Goal: Transaction & Acquisition: Purchase product/service

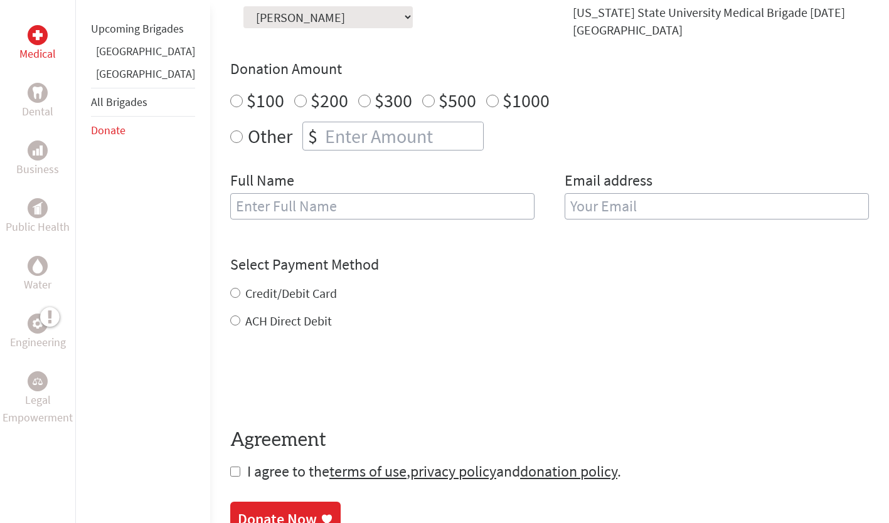
scroll to position [424, 0]
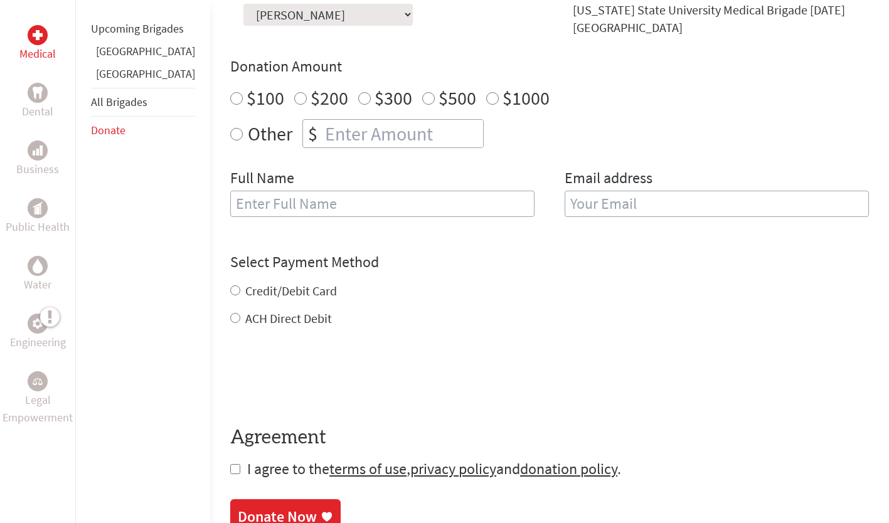
click at [422, 99] on input "$500" at bounding box center [428, 98] width 13 height 13
radio input "true"
click at [230, 201] on input "text" at bounding box center [382, 204] width 304 height 26
type input "[PERSON_NAME]"
type input "[PERSON_NAME][EMAIL_ADDRESS][DOMAIN_NAME]"
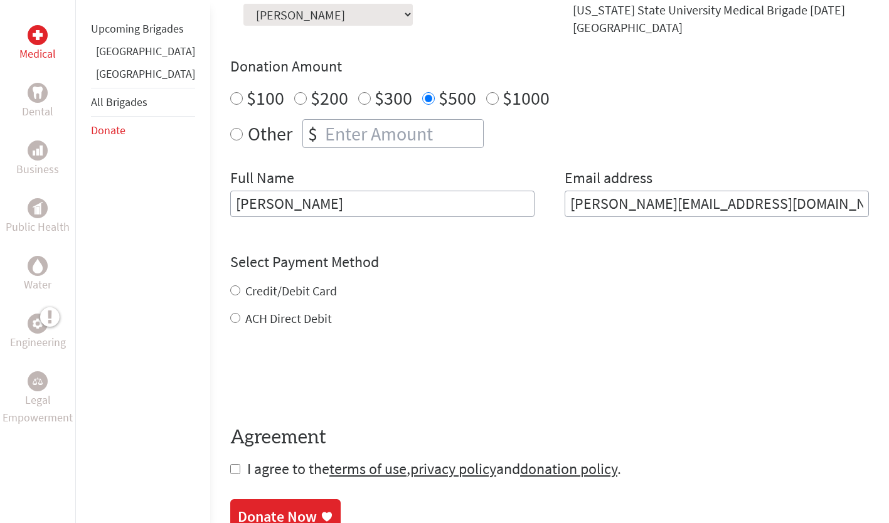
click at [230, 298] on div "Credit/Debit Card ACH Direct Debit" at bounding box center [549, 304] width 639 height 45
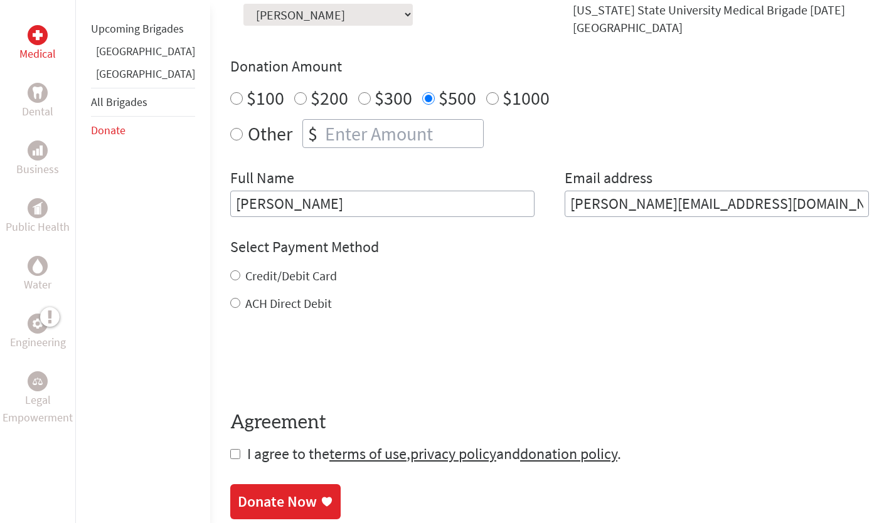
click at [230, 281] on div "Credit/Debit Card" at bounding box center [549, 276] width 639 height 18
click at [230, 274] on input "Credit/Debit Card" at bounding box center [235, 276] width 10 height 10
radio input "true"
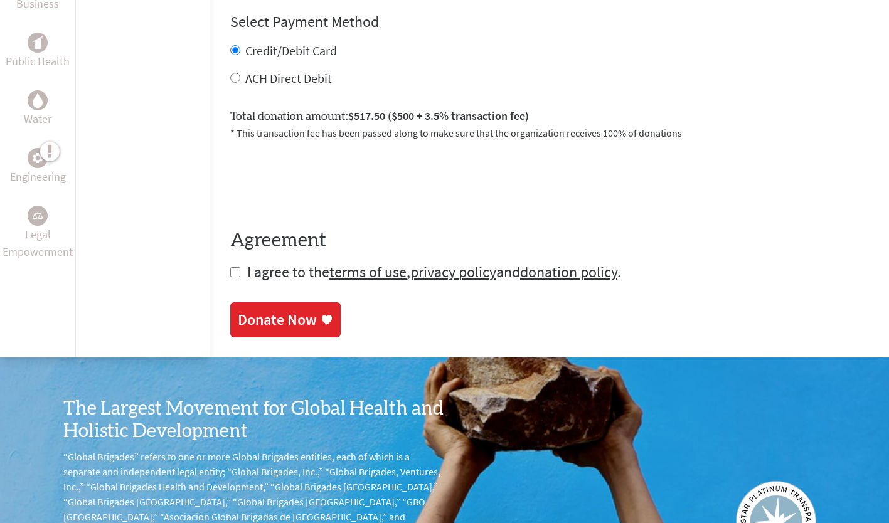
scroll to position [651, 0]
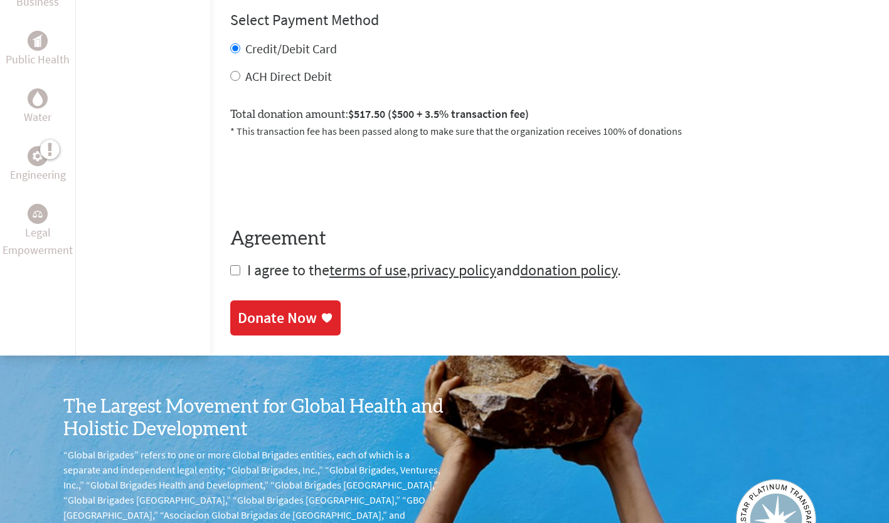
click at [230, 271] on input "checkbox" at bounding box center [235, 270] width 10 height 10
checkbox input "true"
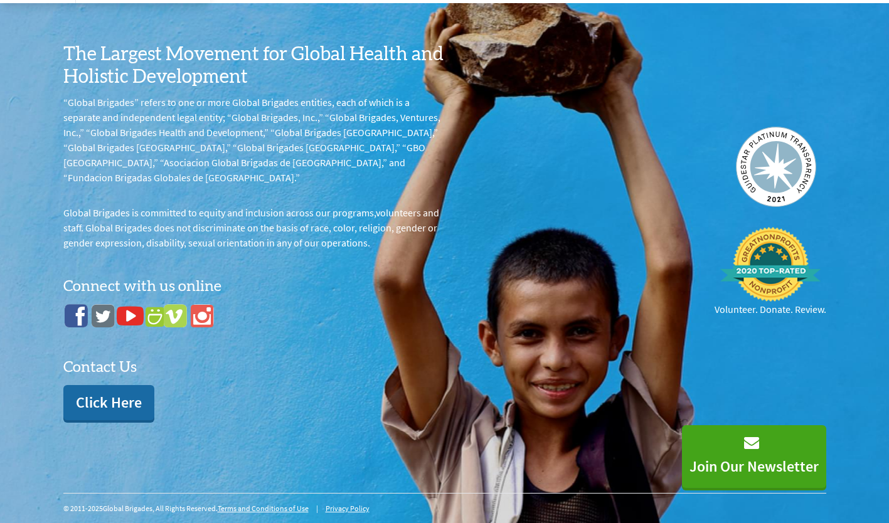
scroll to position [589, 0]
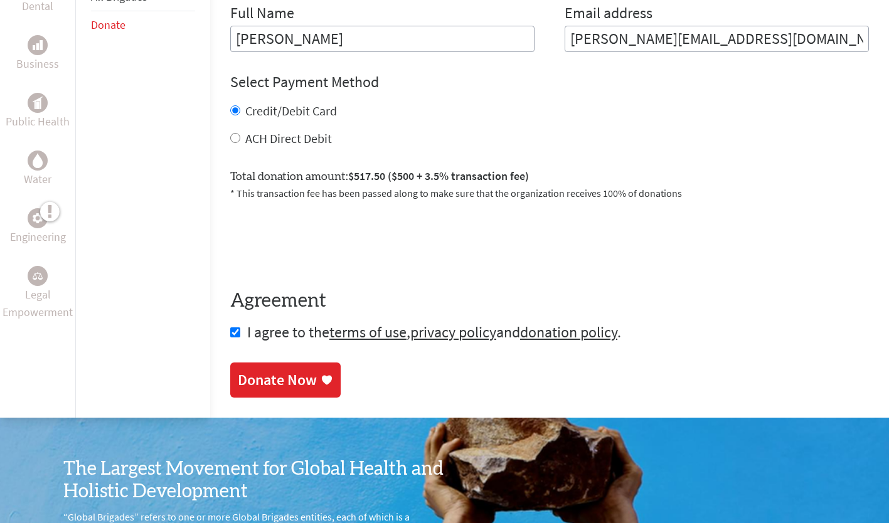
click at [240, 377] on div "Donate Now" at bounding box center [277, 380] width 79 height 20
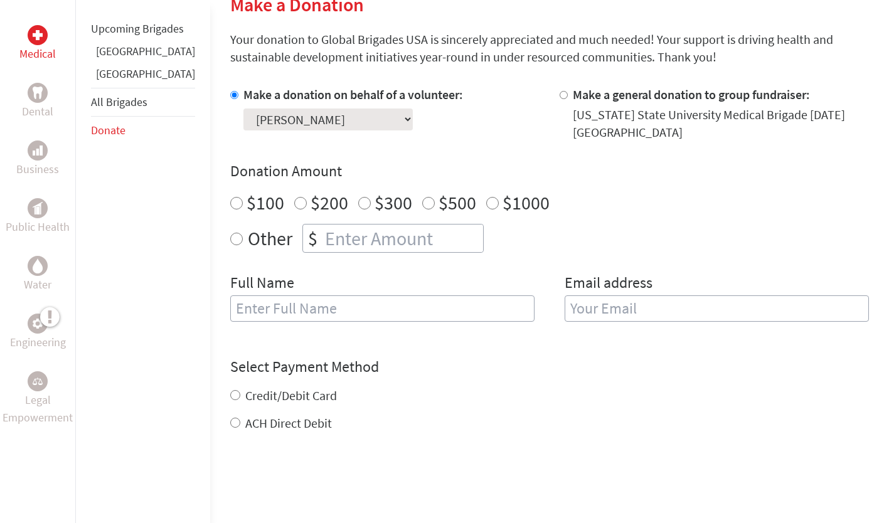
scroll to position [326, 0]
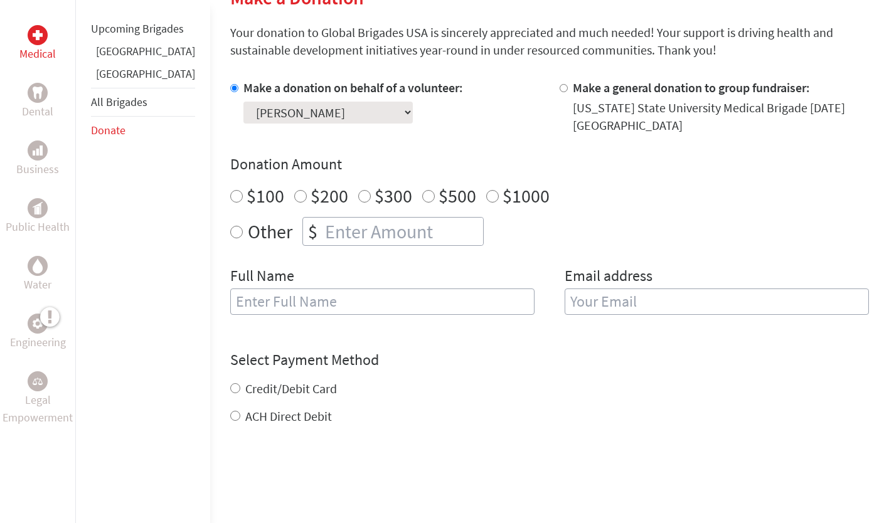
click at [503, 194] on label "$1000" at bounding box center [526, 196] width 47 height 24
click at [486, 194] on input "$1000" at bounding box center [492, 196] width 13 height 13
radio input "true"
click at [248, 310] on input "text" at bounding box center [382, 302] width 304 height 26
type input "[PERSON_NAME]"
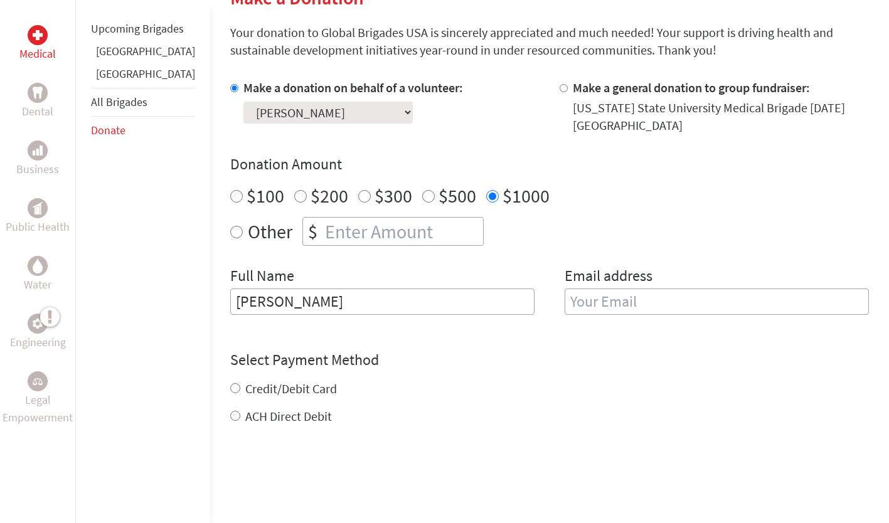
type input "[PERSON_NAME][EMAIL_ADDRESS][DOMAIN_NAME]"
radio input "true"
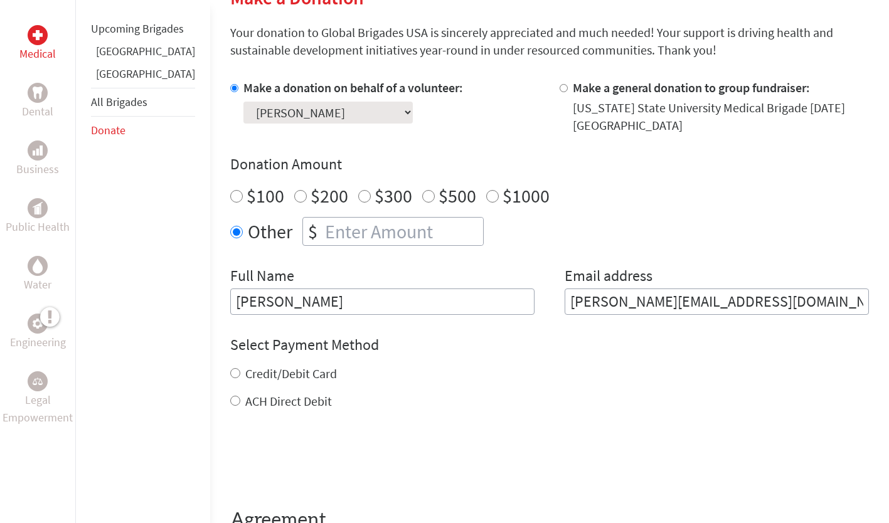
click at [252, 370] on label "Credit/Debit Card" at bounding box center [291, 374] width 92 height 16
click at [240, 370] on input "Credit/Debit Card" at bounding box center [235, 373] width 10 height 10
radio input "true"
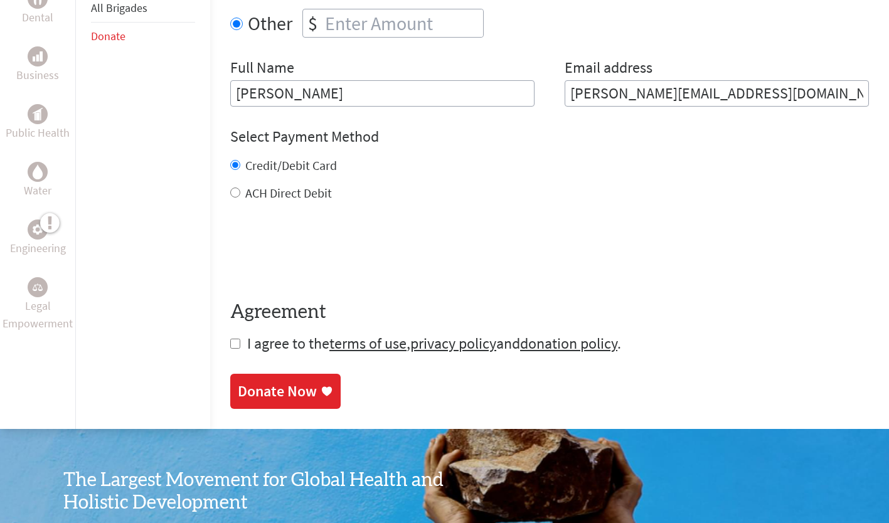
scroll to position [535, 0]
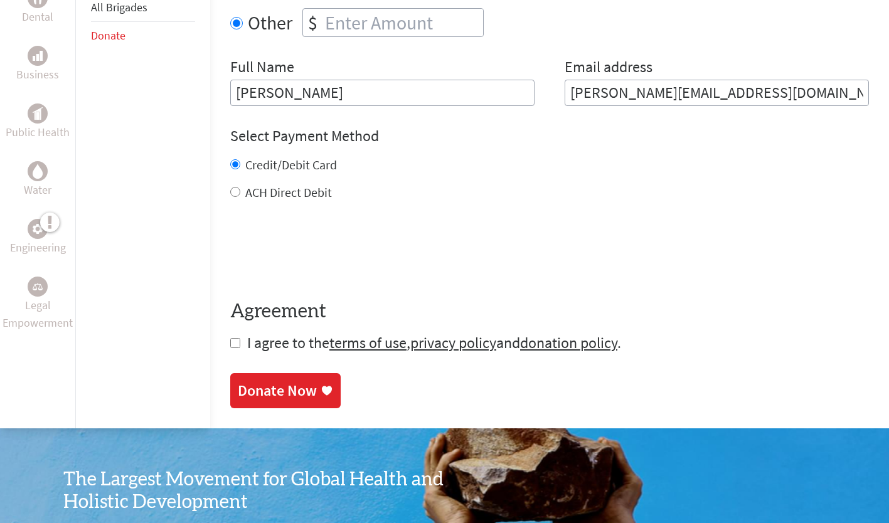
click at [230, 345] on input "checkbox" at bounding box center [235, 343] width 10 height 10
checkbox input "true"
click at [238, 392] on div "Donate Now" at bounding box center [277, 391] width 79 height 20
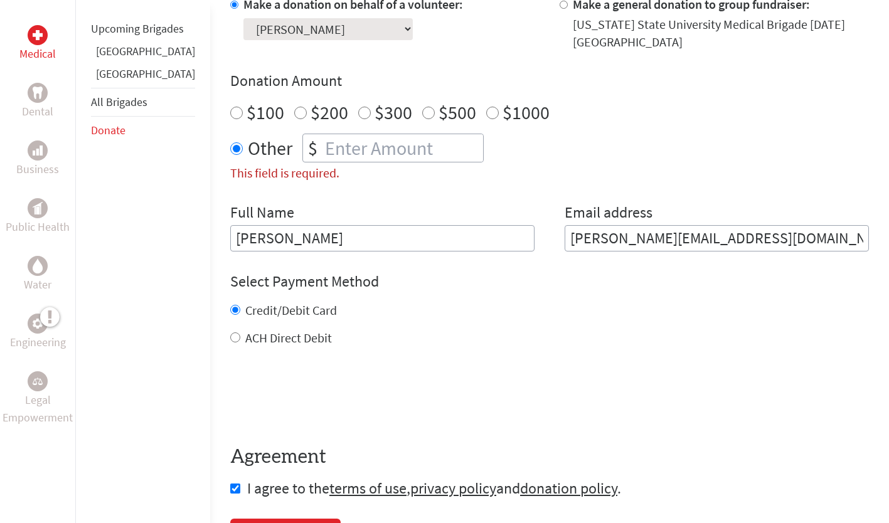
scroll to position [405, 0]
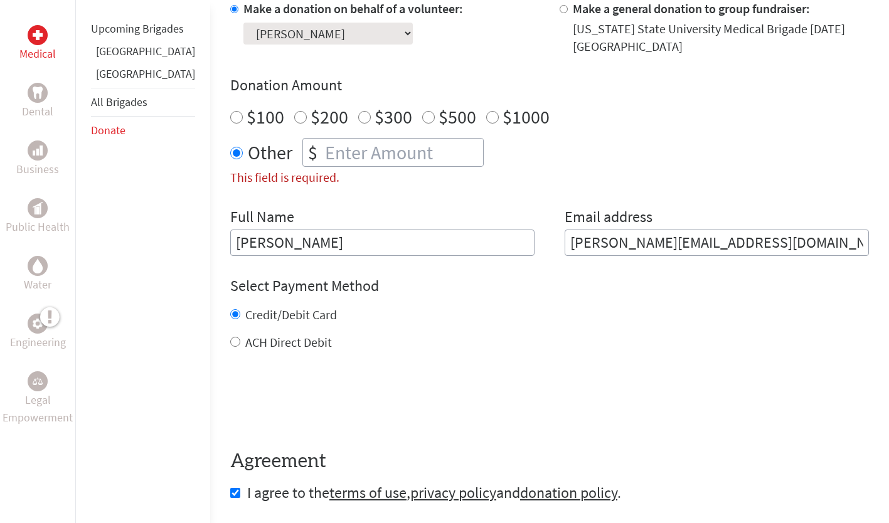
click at [486, 108] on div "$1000" at bounding box center [517, 116] width 63 height 23
click at [486, 120] on input "$1000" at bounding box center [492, 117] width 13 height 13
radio input "true"
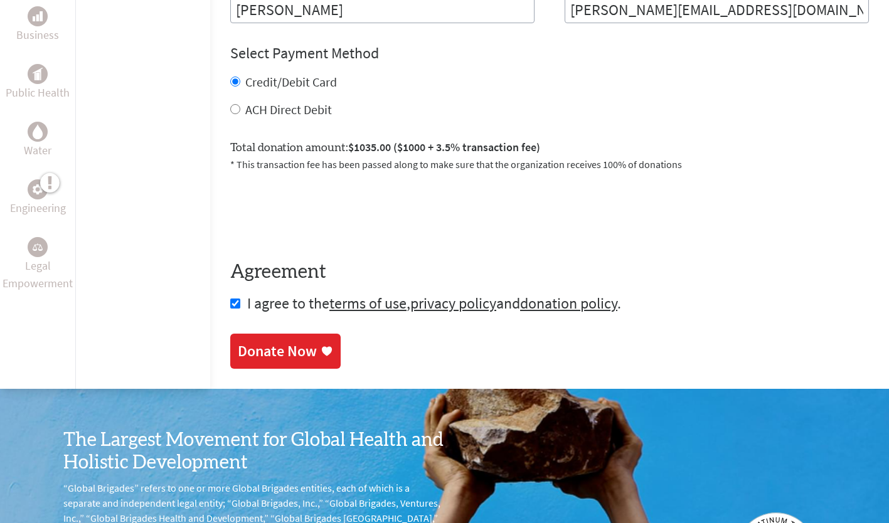
scroll to position [643, 0]
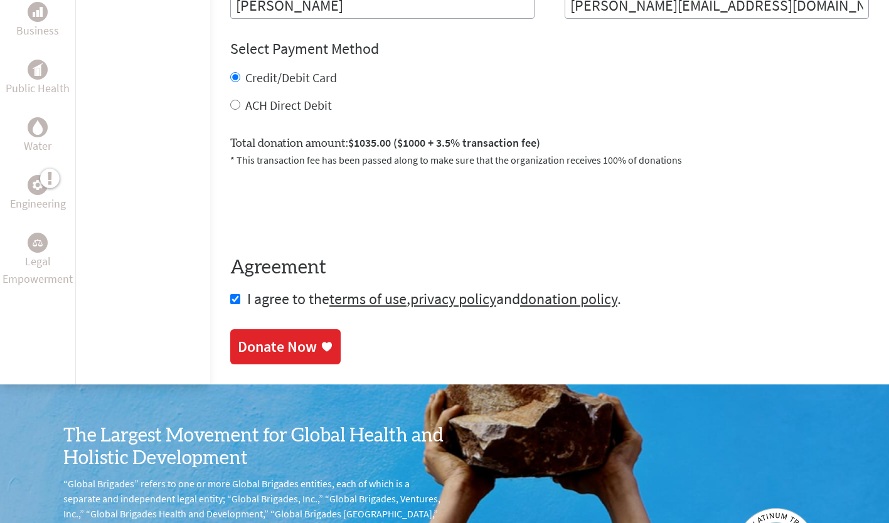
click at [240, 340] on div "Donate Now" at bounding box center [277, 347] width 79 height 20
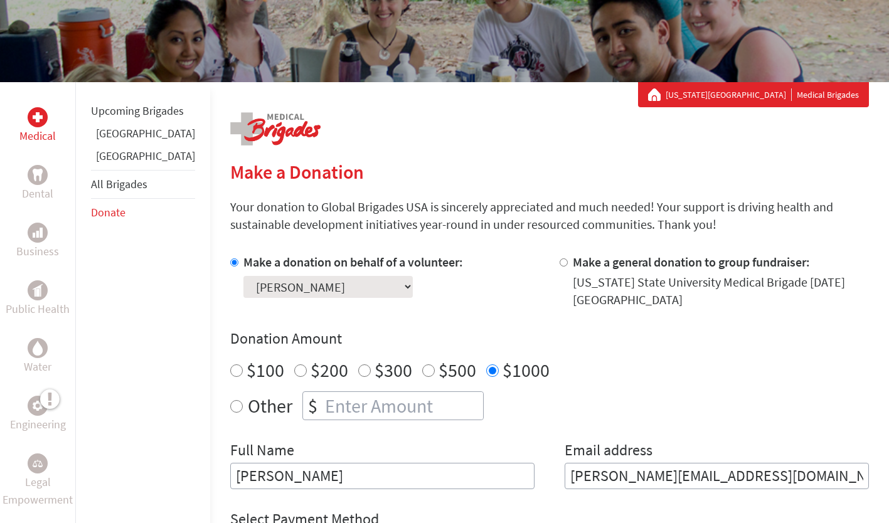
scroll to position [178, 0]
